Goal: Use online tool/utility: Utilize a website feature to perform a specific function

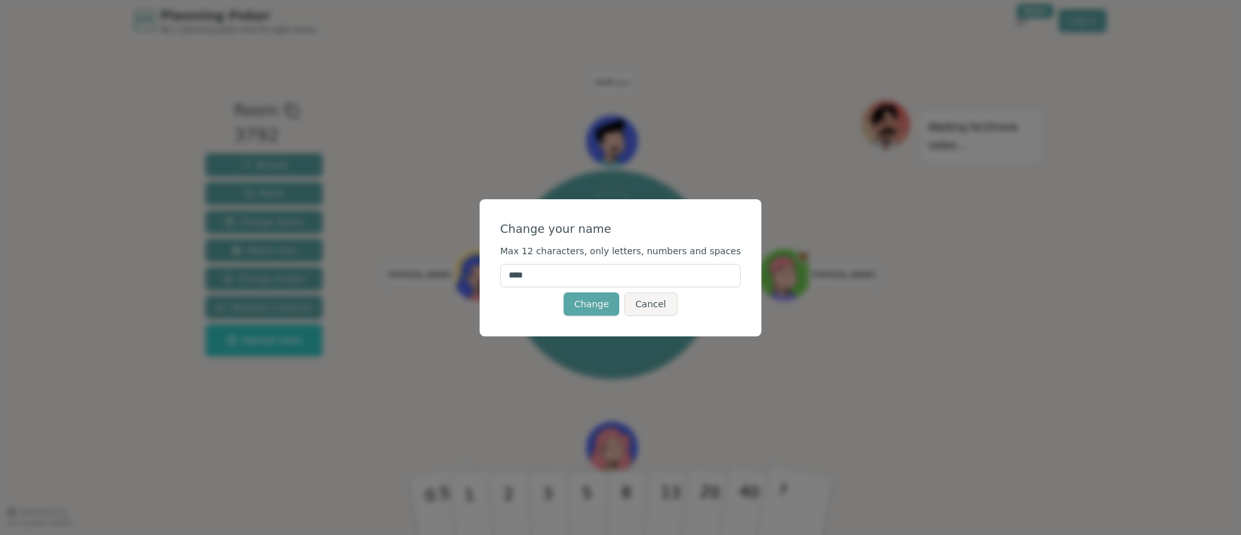
click at [545, 280] on input "****" at bounding box center [620, 275] width 241 height 23
type input "******"
click at [591, 300] on button "Change" at bounding box center [592, 303] width 56 height 23
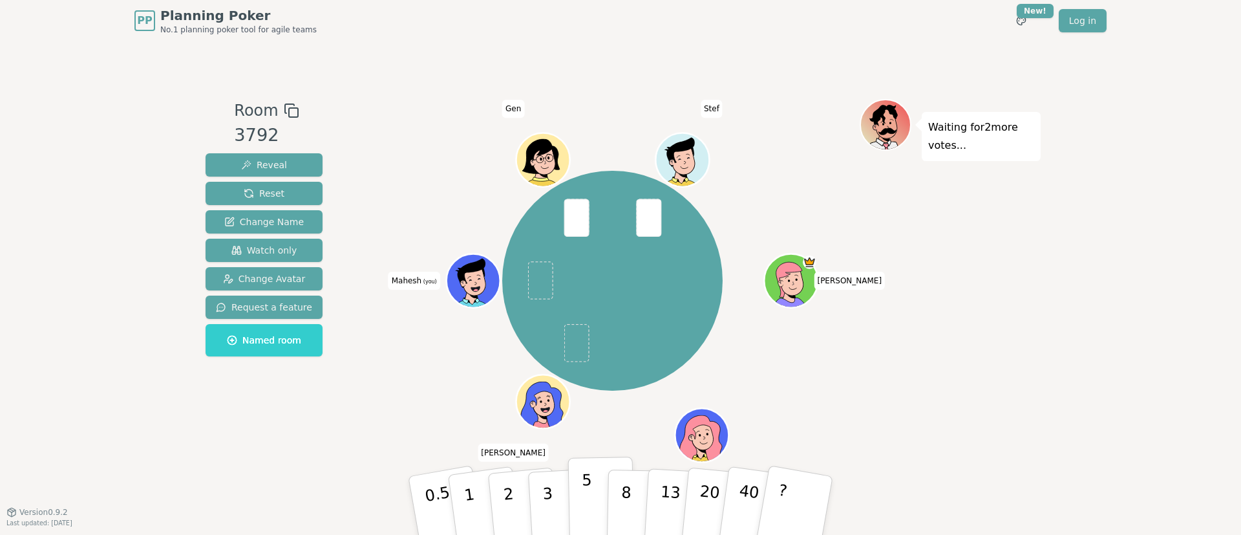
click at [594, 507] on button "5" at bounding box center [601, 505] width 67 height 98
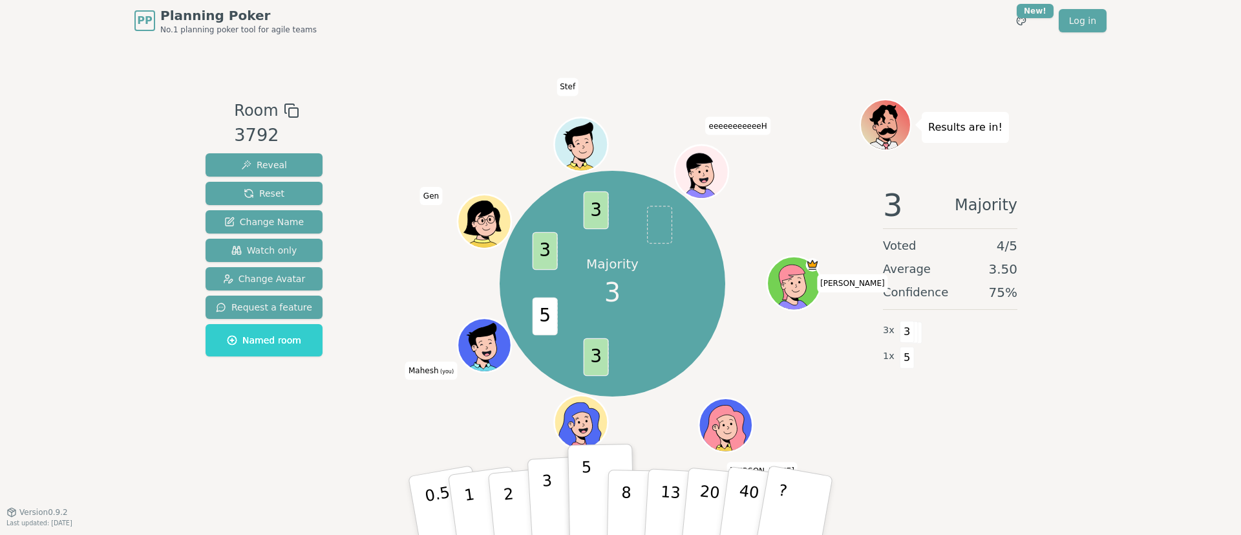
click at [550, 498] on p "3" at bounding box center [549, 506] width 14 height 70
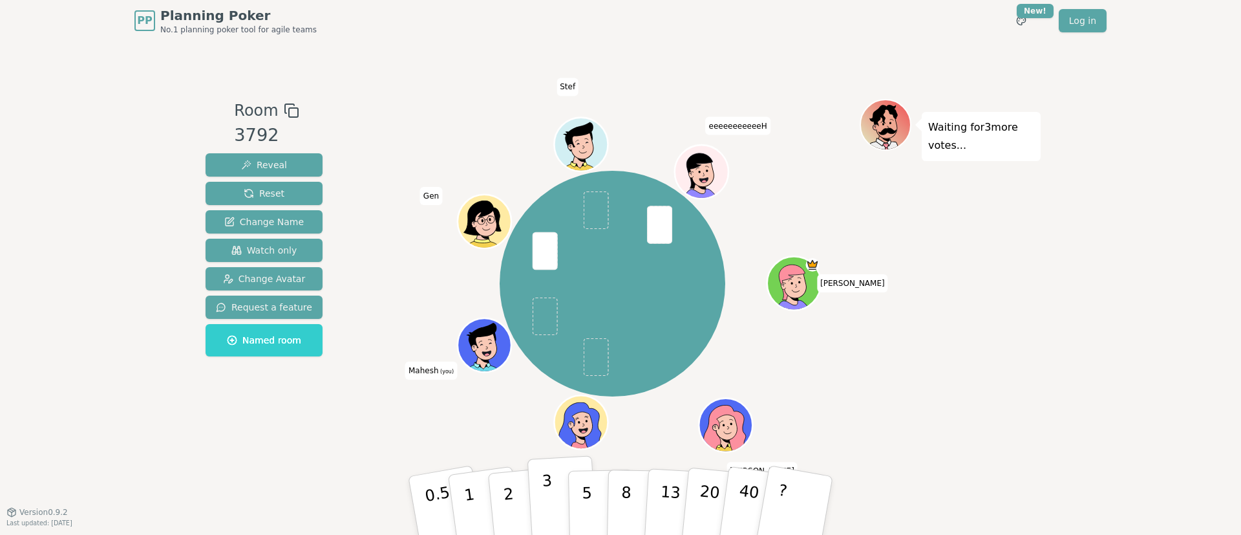
click at [552, 497] on button "3" at bounding box center [563, 505] width 70 height 101
click at [548, 507] on p "3" at bounding box center [549, 506] width 14 height 70
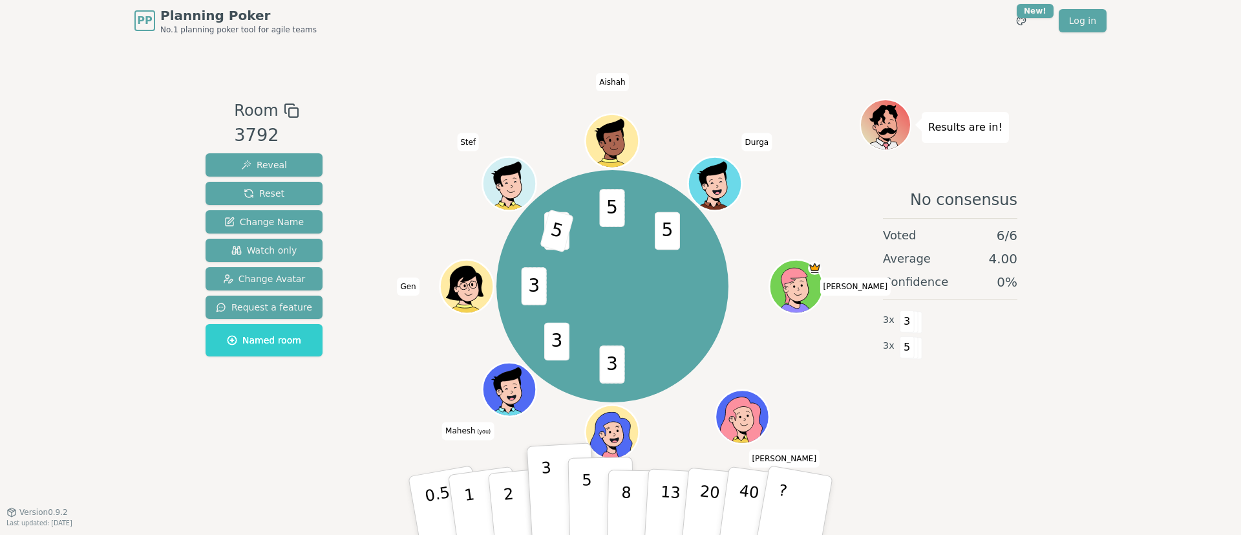
click at [595, 511] on button "5" at bounding box center [601, 505] width 67 height 98
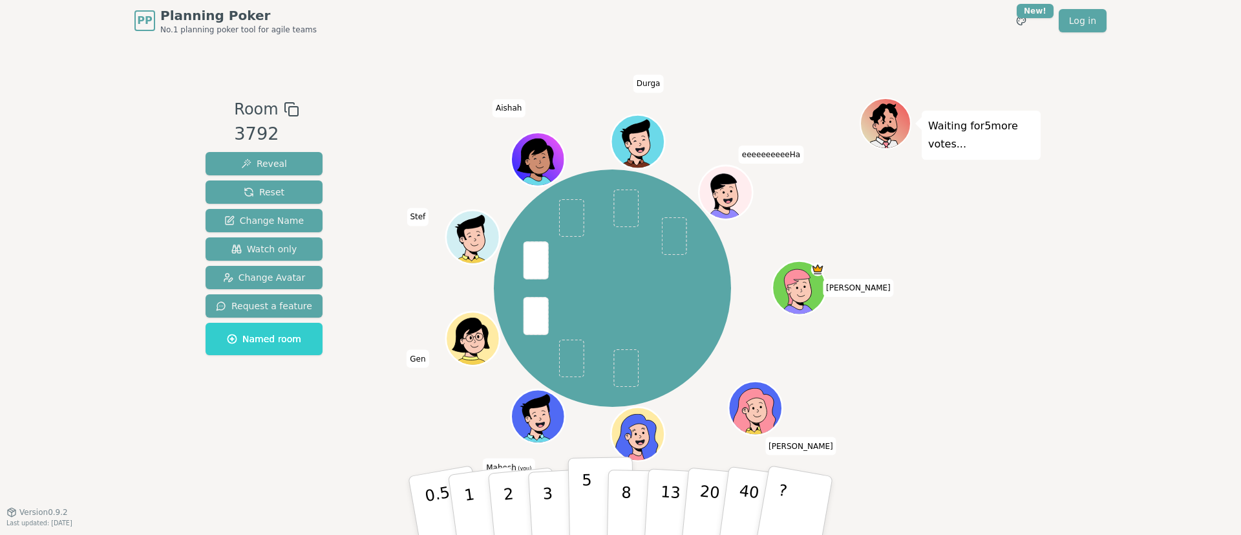
click at [587, 511] on p "5" at bounding box center [587, 506] width 11 height 70
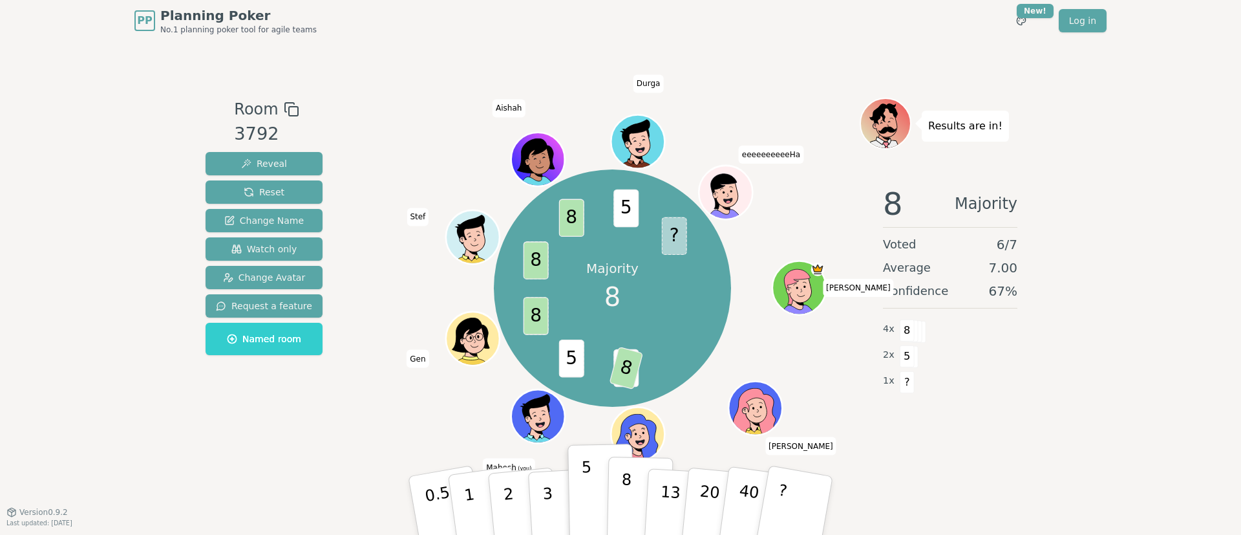
click at [632, 500] on button "8" at bounding box center [640, 505] width 67 height 98
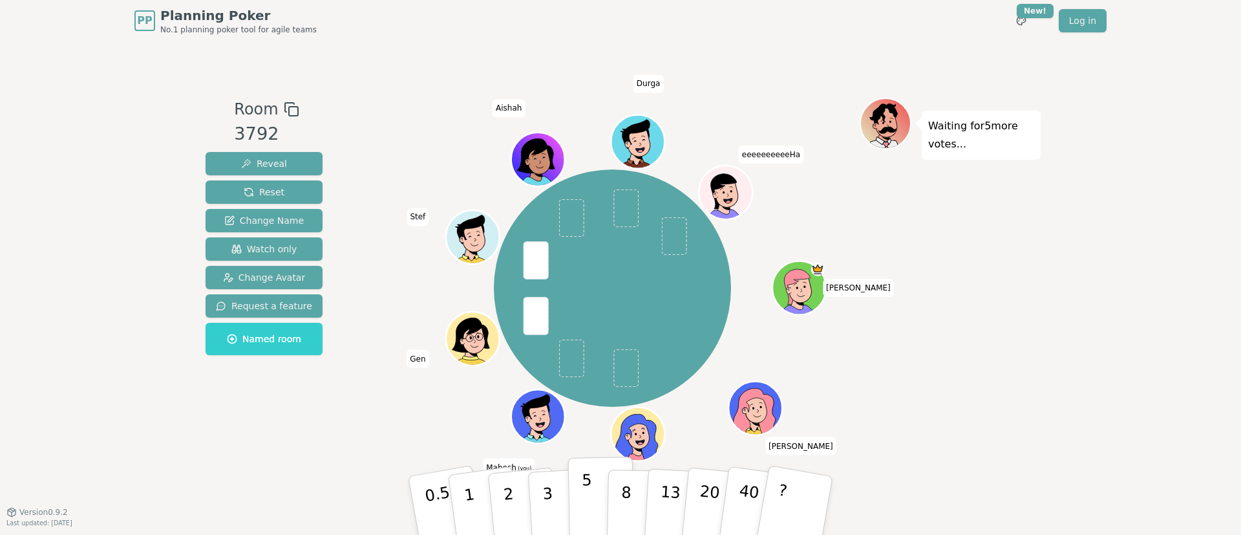
click at [599, 501] on button "5" at bounding box center [601, 505] width 67 height 98
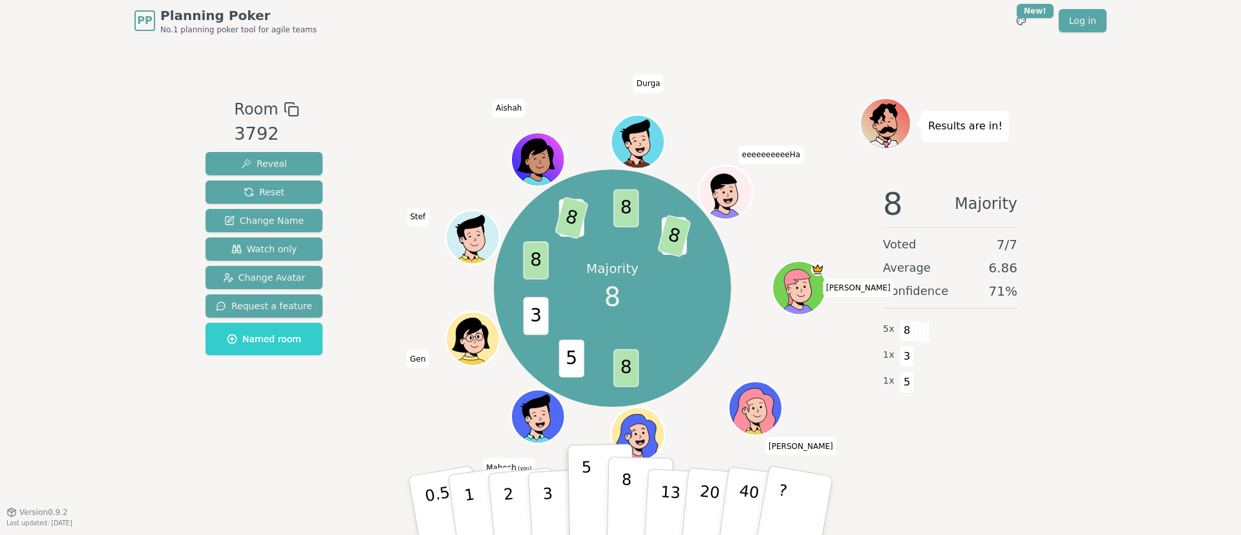
click at [628, 502] on p "8" at bounding box center [626, 505] width 11 height 70
